Goal: Task Accomplishment & Management: Use online tool/utility

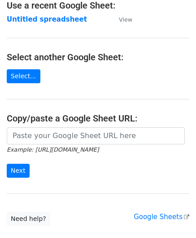
scroll to position [90, 0]
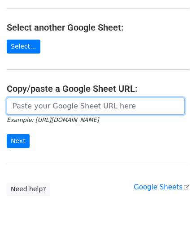
click at [39, 109] on input "url" at bounding box center [96, 106] width 178 height 17
paste input "[URL][DOMAIN_NAME]"
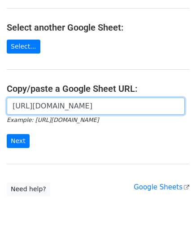
scroll to position [0, 194]
type input "[URL][DOMAIN_NAME]"
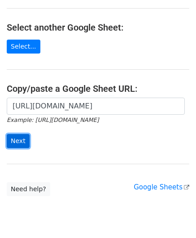
click at [19, 142] on input "Next" at bounding box center [18, 141] width 23 height 14
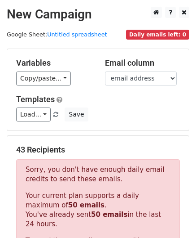
scroll to position [303, 0]
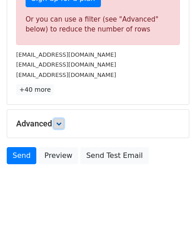
click at [58, 121] on icon at bounding box center [58, 123] width 5 height 5
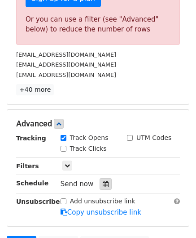
click at [103, 184] on icon at bounding box center [106, 184] width 6 height 6
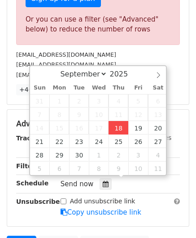
type input "2025-09-18 12:00"
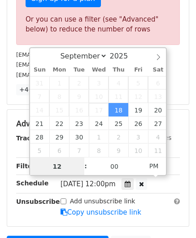
scroll to position [0, 0]
paste input "5"
type input "5"
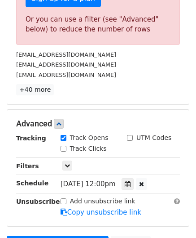
type input "2025-09-18 17:00"
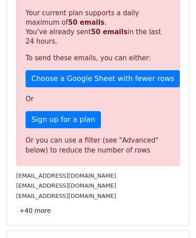
scroll to position [412, 0]
